Goal: Information Seeking & Learning: Learn about a topic

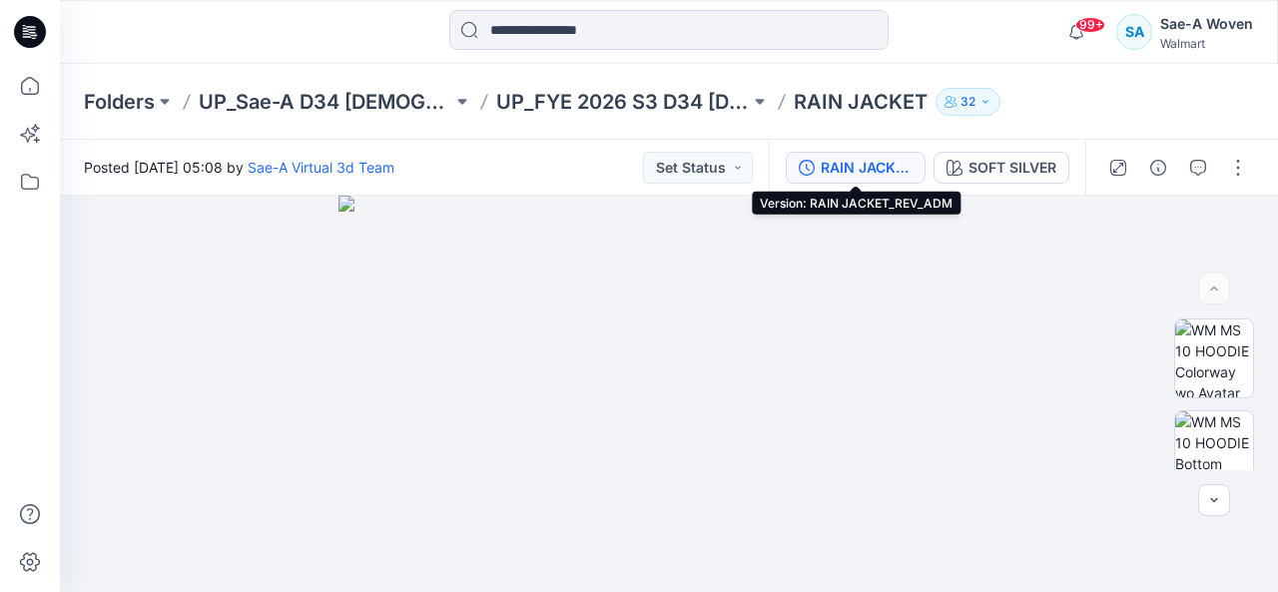
click at [890, 170] on div "RAIN JACKET_REV_ADM" at bounding box center [867, 168] width 92 height 22
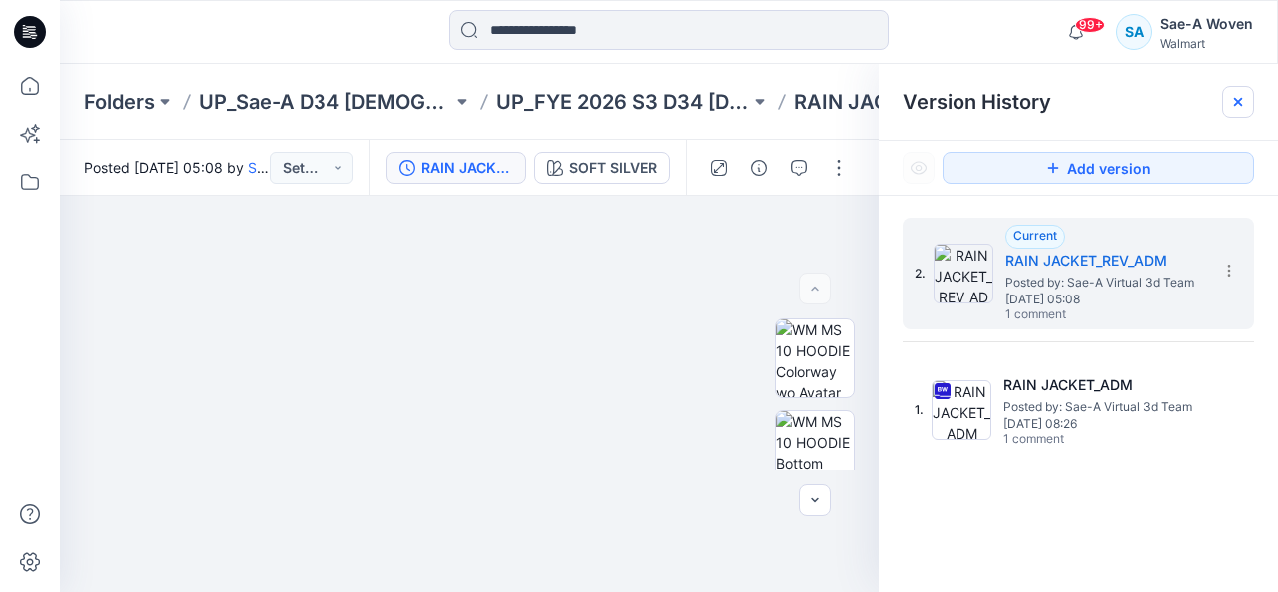
click at [1237, 108] on icon at bounding box center [1238, 102] width 16 height 16
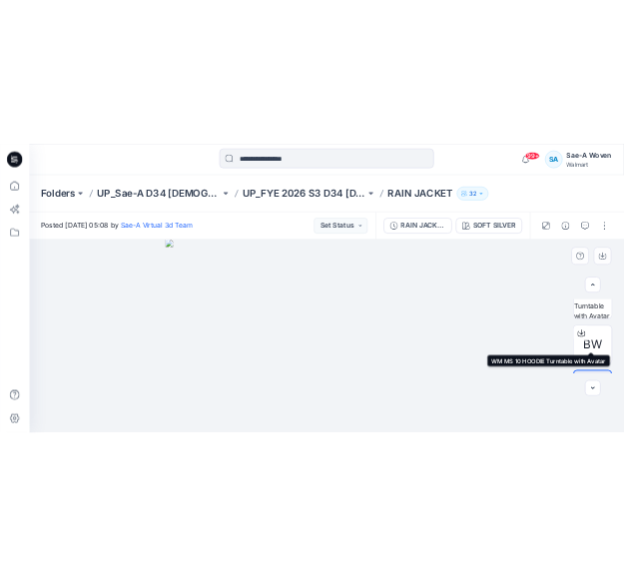
scroll to position [399, 0]
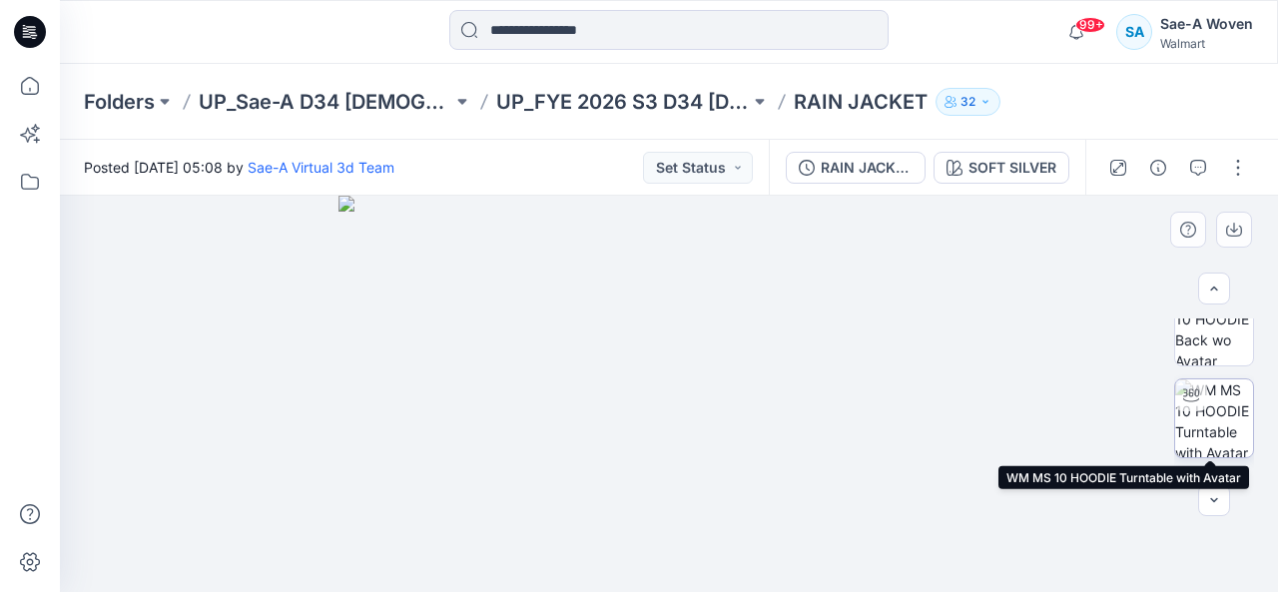
click at [1208, 423] on img at bounding box center [1214, 418] width 78 height 78
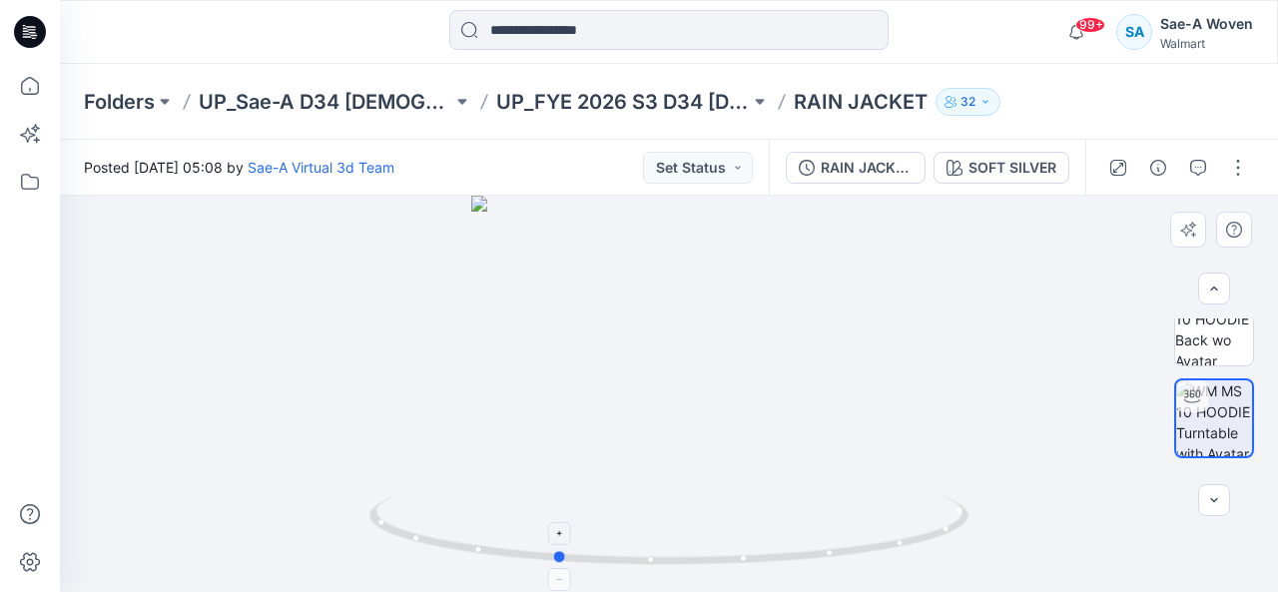
drag, startPoint x: 874, startPoint y: 542, endPoint x: 762, endPoint y: 563, distance: 114.7
click at [762, 563] on icon at bounding box center [671, 532] width 604 height 75
drag, startPoint x: 691, startPoint y: 561, endPoint x: 841, endPoint y: 564, distance: 149.8
click at [841, 564] on icon at bounding box center [671, 532] width 604 height 75
drag, startPoint x: 694, startPoint y: 287, endPoint x: 655, endPoint y: 551, distance: 267.4
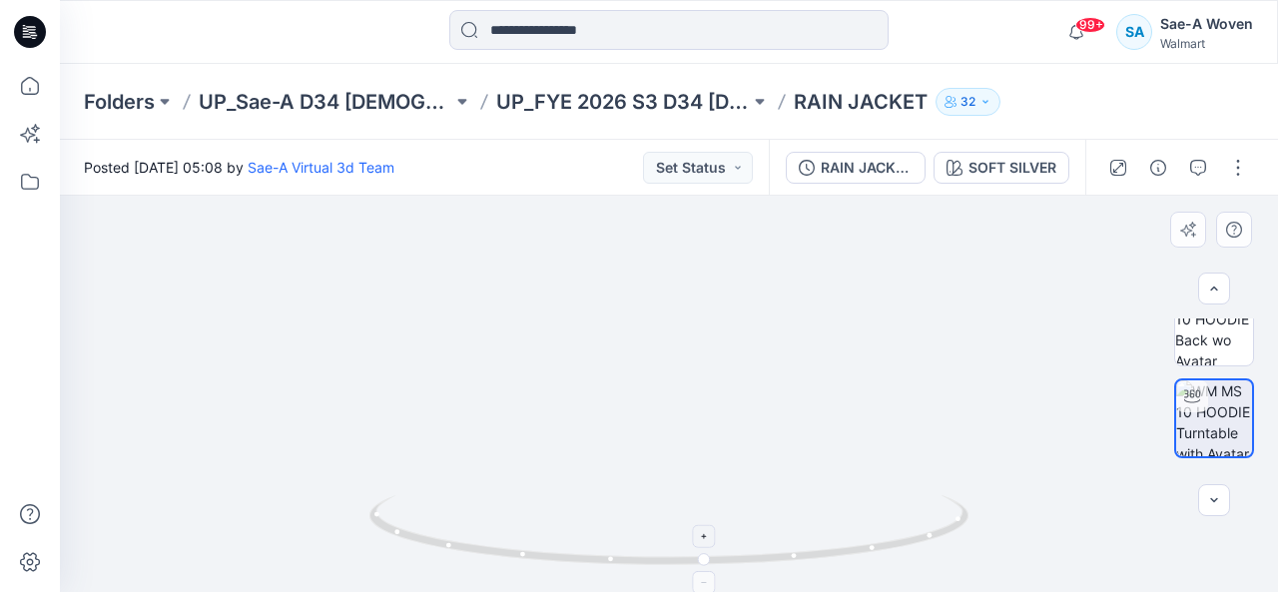
click at [655, 551] on div at bounding box center [669, 394] width 1218 height 396
drag, startPoint x: 719, startPoint y: 447, endPoint x: 710, endPoint y: 401, distance: 46.8
click at [710, 401] on img at bounding box center [630, 254] width 1444 height 676
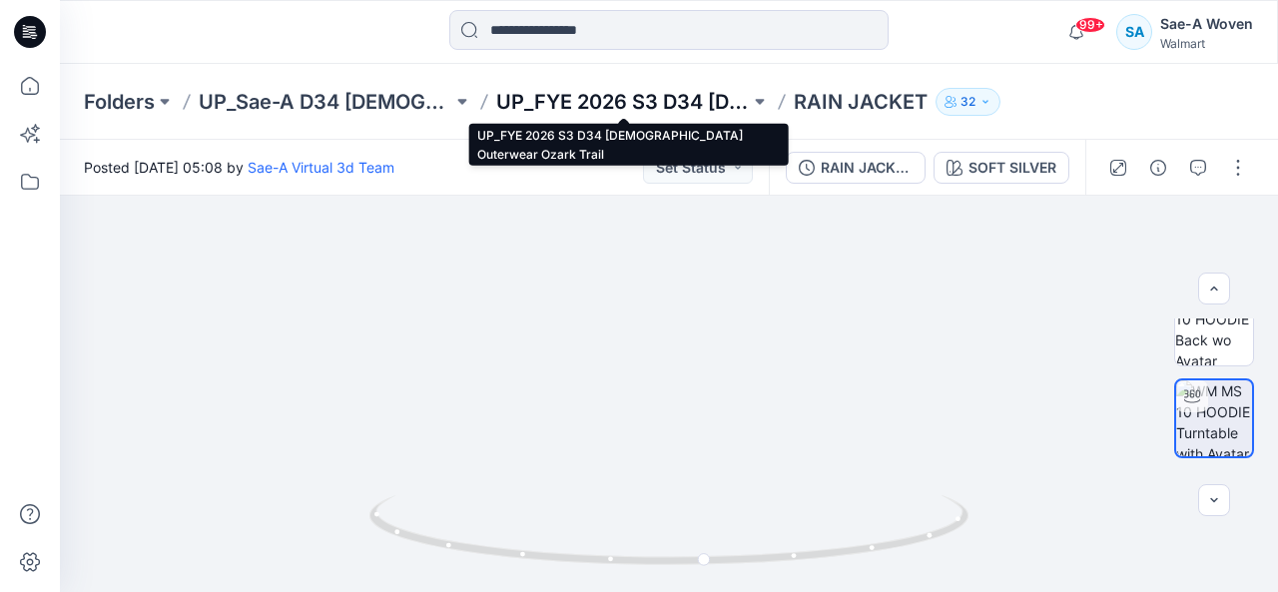
click at [573, 101] on p "UP_FYE 2026 S3 D34 [DEMOGRAPHIC_DATA] Outerwear Ozark Trail" at bounding box center [623, 102] width 254 height 28
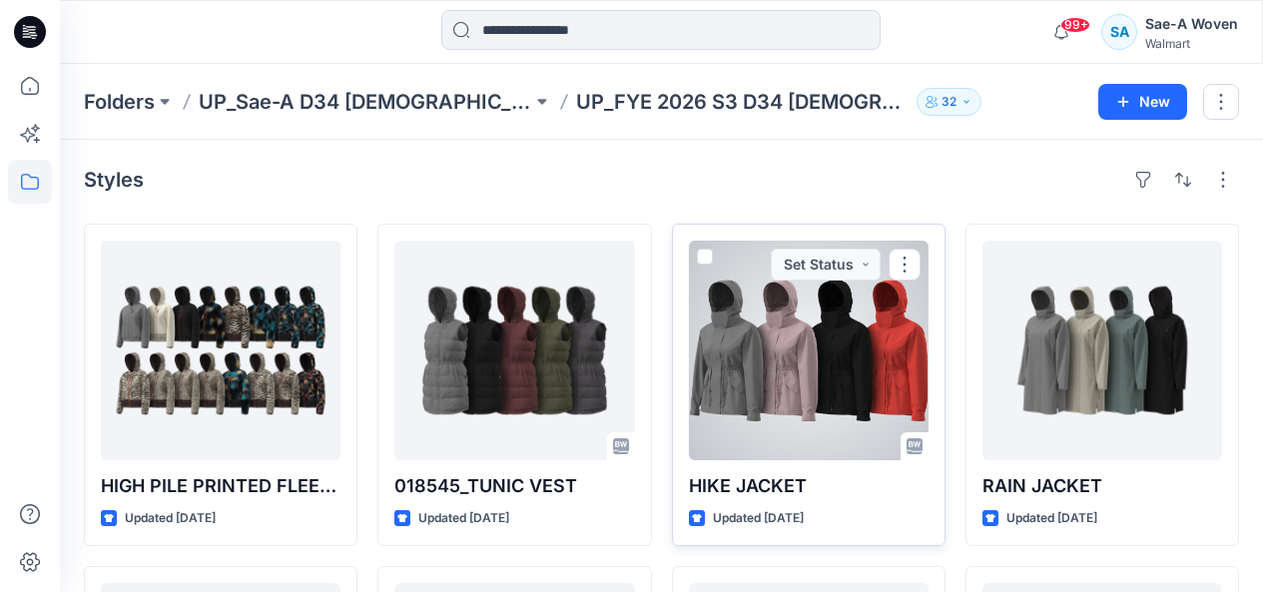
click at [766, 405] on div at bounding box center [809, 351] width 240 height 220
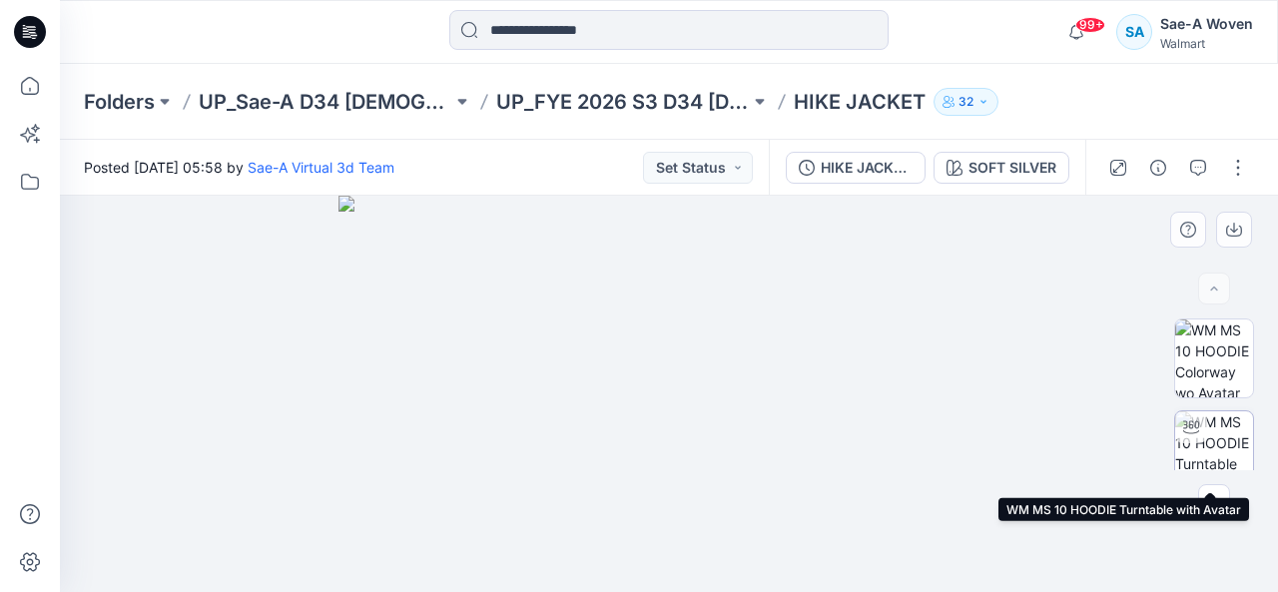
click at [1207, 445] on img at bounding box center [1214, 450] width 78 height 78
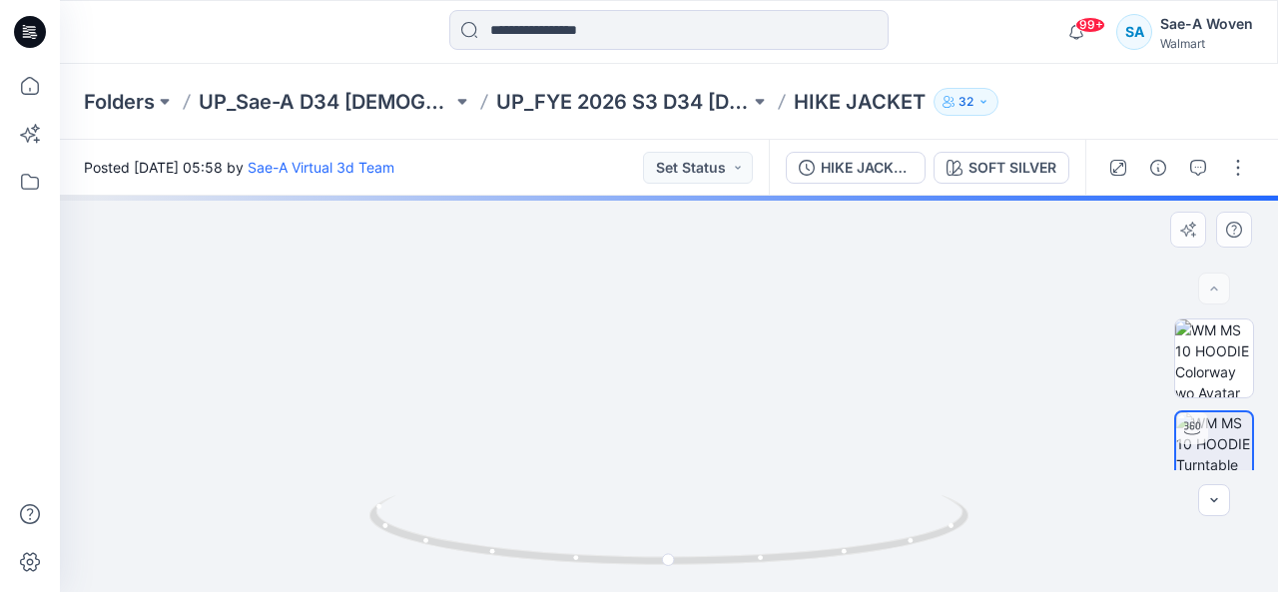
drag, startPoint x: 673, startPoint y: 352, endPoint x: 674, endPoint y: 422, distance: 69.9
click at [674, 422] on img at bounding box center [670, 316] width 816 height 551
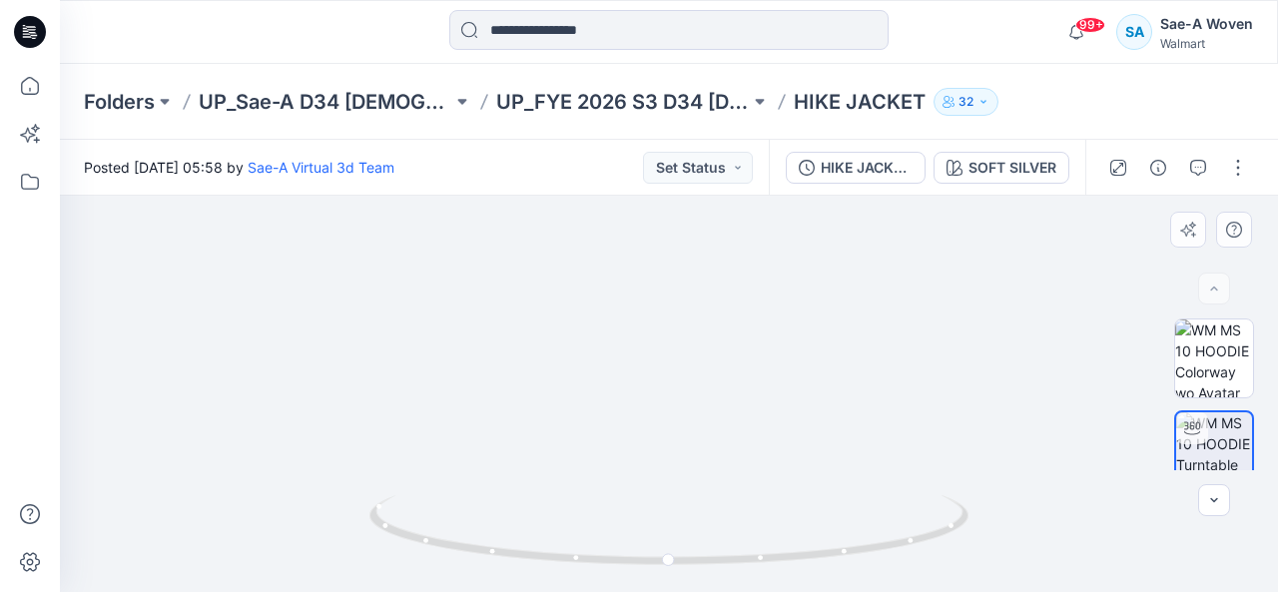
drag, startPoint x: 679, startPoint y: 334, endPoint x: 675, endPoint y: 371, distance: 37.2
click at [675, 371] on img at bounding box center [668, 372] width 711 height 439
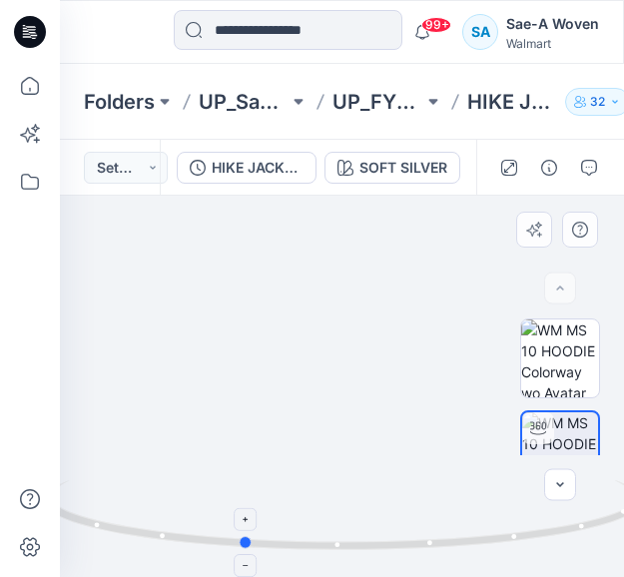
drag, startPoint x: 494, startPoint y: 551, endPoint x: 375, endPoint y: 566, distance: 119.7
click at [375, 555] on icon at bounding box center [345, 517] width 604 height 75
